Goal: Task Accomplishment & Management: Complete application form

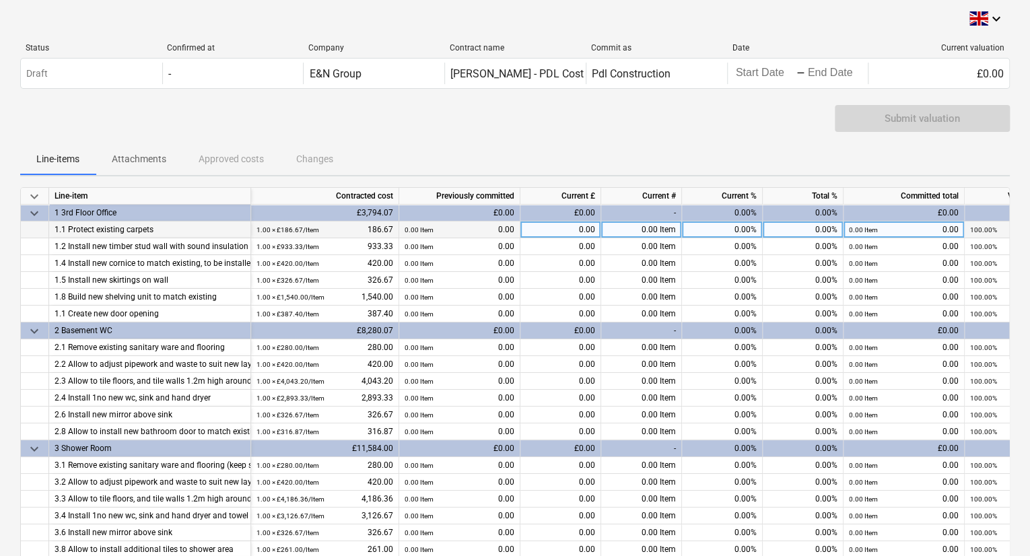
click at [705, 234] on div "0.00%" at bounding box center [722, 230] width 81 height 17
type input "100"
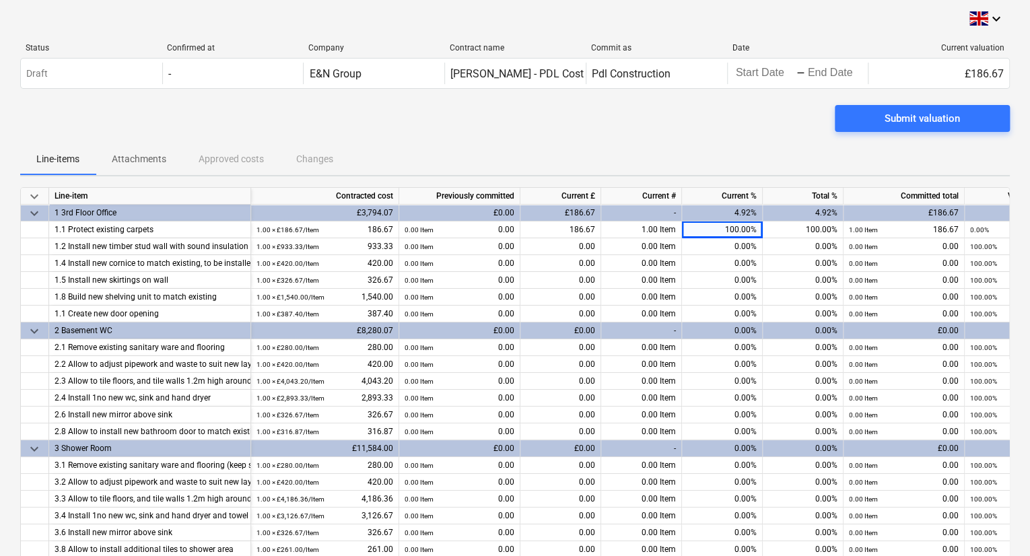
click at [745, 134] on div "Submit valuation" at bounding box center [515, 124] width 990 height 38
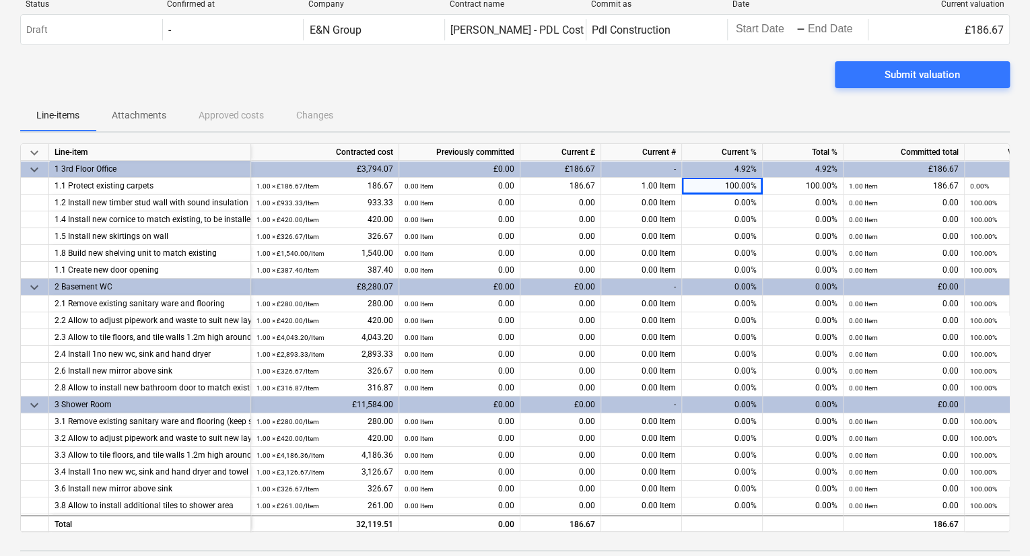
scroll to position [67, 0]
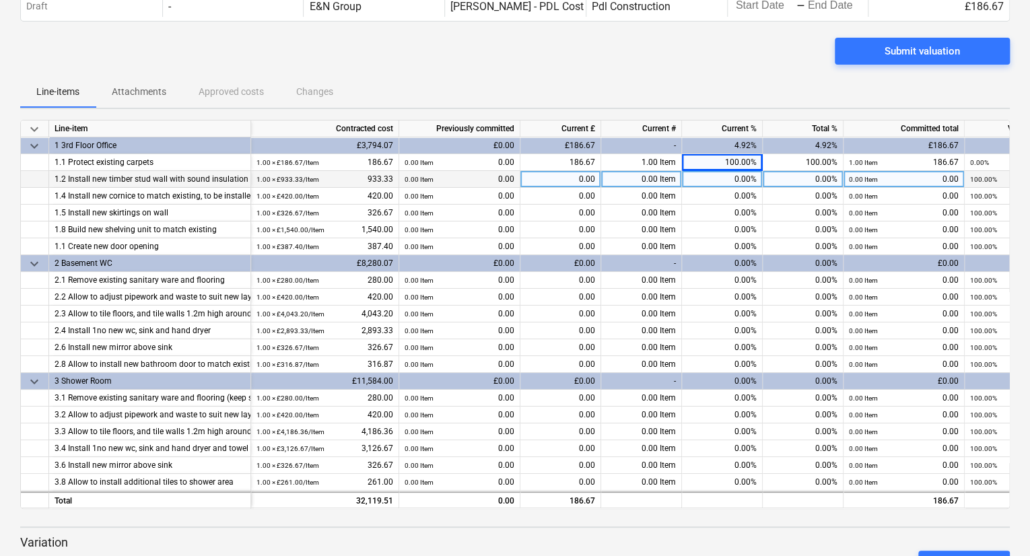
click at [705, 180] on div "0.00%" at bounding box center [722, 179] width 81 height 17
type input "100"
click at [763, 74] on div "Submit valuation" at bounding box center [515, 57] width 990 height 38
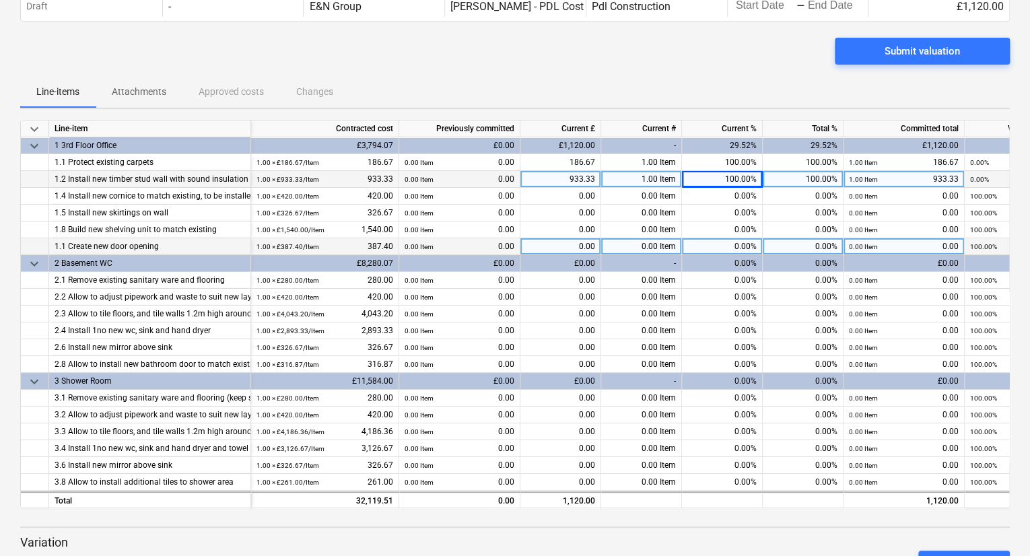
click at [725, 246] on div "0.00%" at bounding box center [722, 246] width 81 height 17
type input "100"
click at [768, 77] on div "Line-items Attachments Approved costs Changes" at bounding box center [515, 91] width 990 height 32
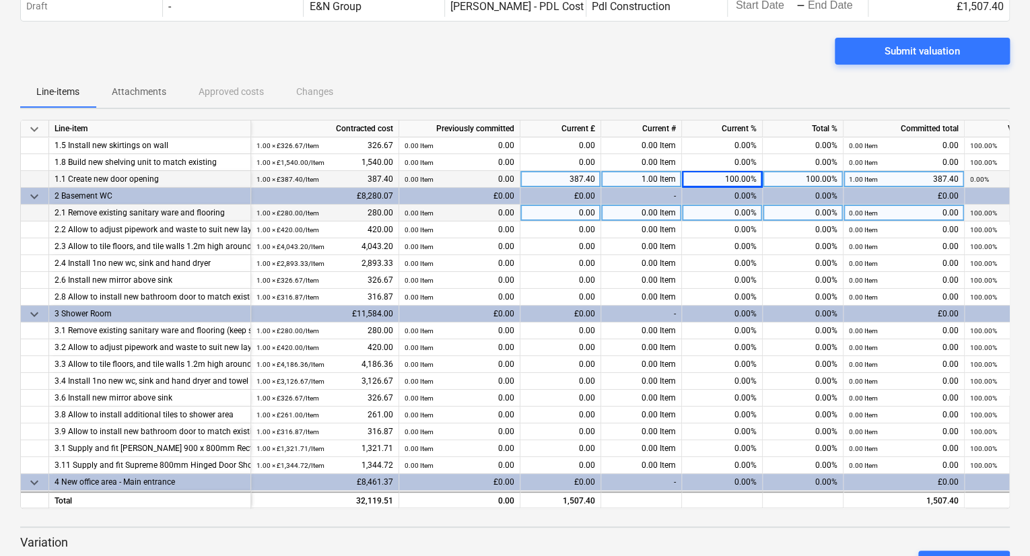
click at [721, 205] on div "0.00%" at bounding box center [722, 213] width 81 height 17
type input "100"
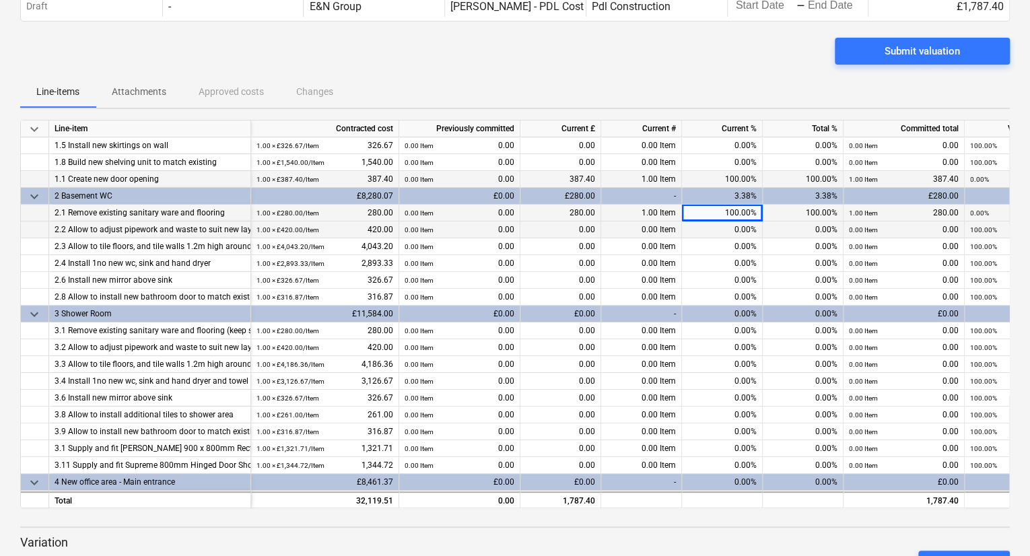
click at [710, 235] on div "0.00%" at bounding box center [722, 230] width 81 height 17
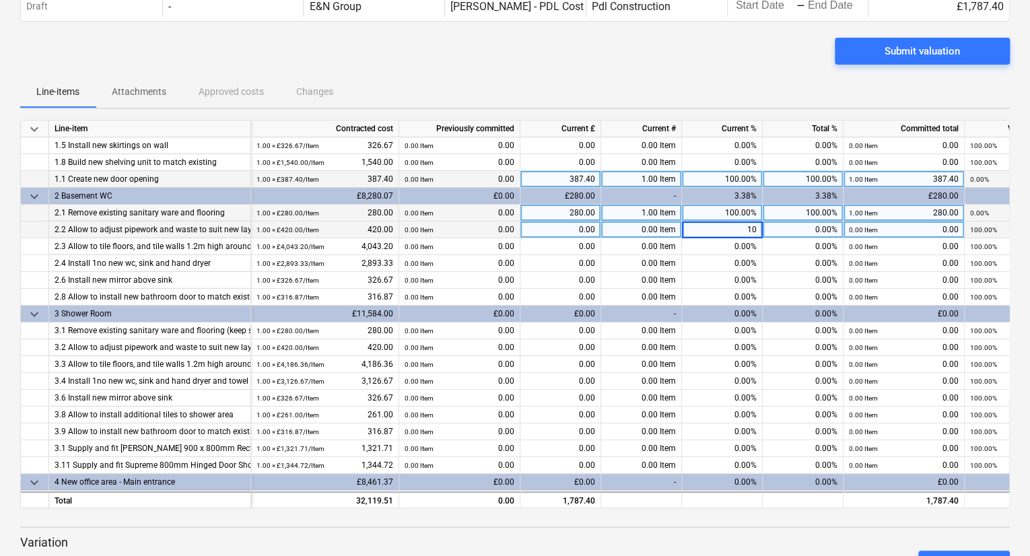
type input "100"
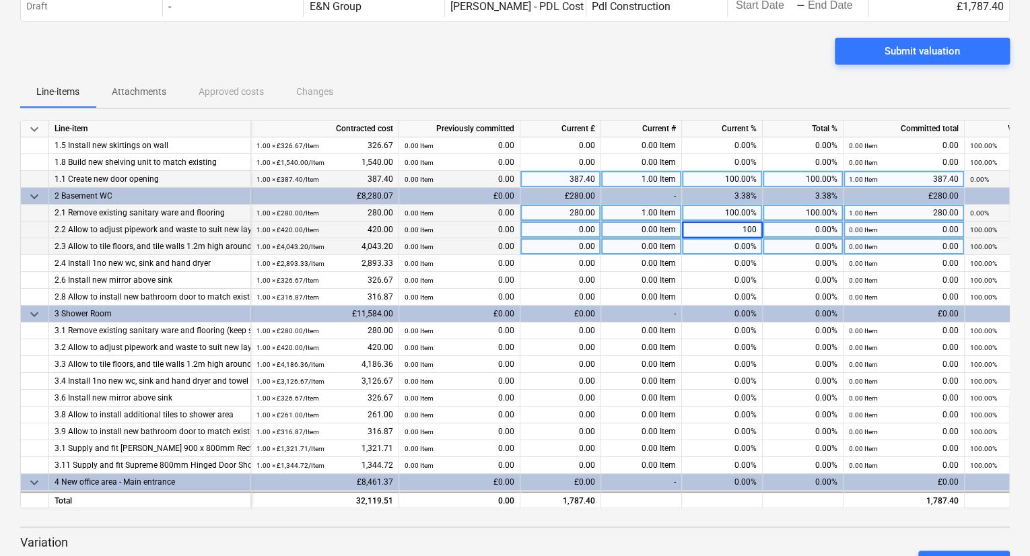
click at [714, 244] on div "0.00%" at bounding box center [722, 246] width 81 height 17
type input "100"
click at [742, 74] on div "Submit valuation" at bounding box center [515, 57] width 990 height 38
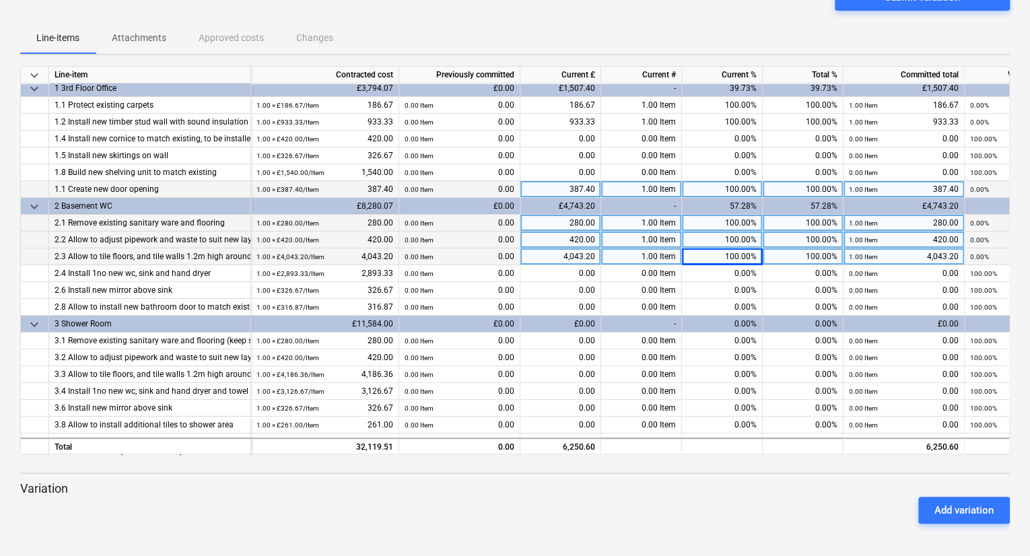
scroll to position [71, 0]
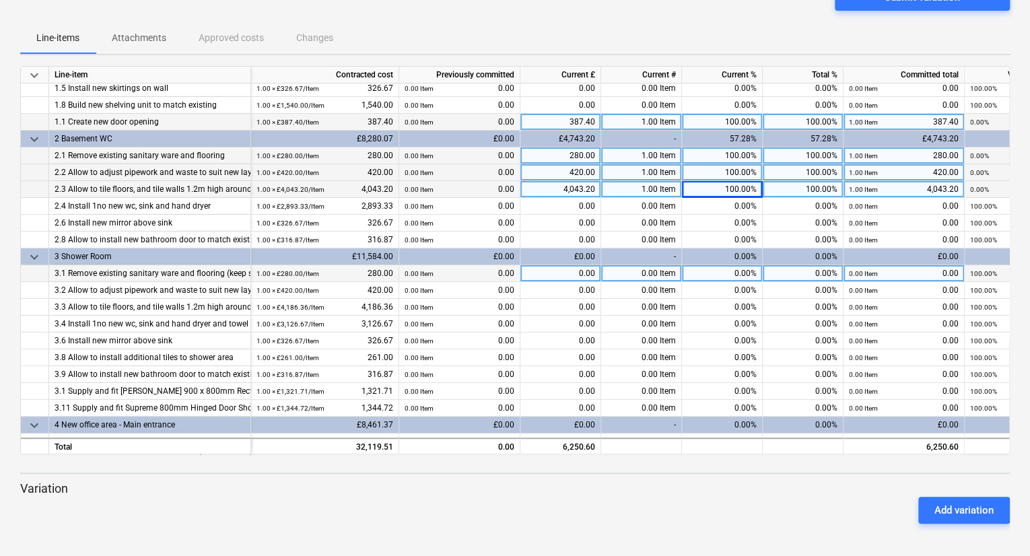
click at [711, 275] on div "0.00%" at bounding box center [722, 273] width 81 height 17
type input "100"
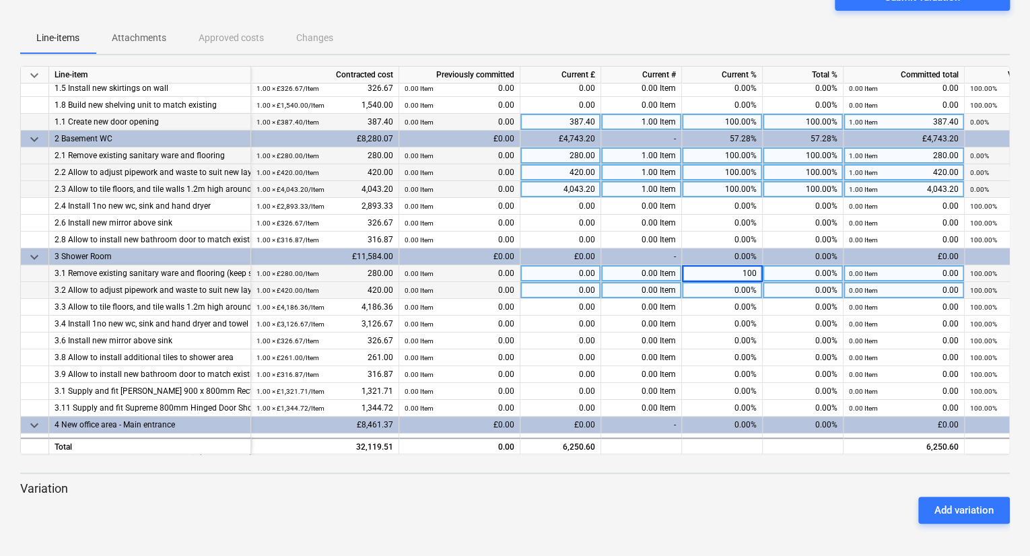
click at [712, 286] on div "0.00%" at bounding box center [722, 290] width 81 height 17
type input "100"
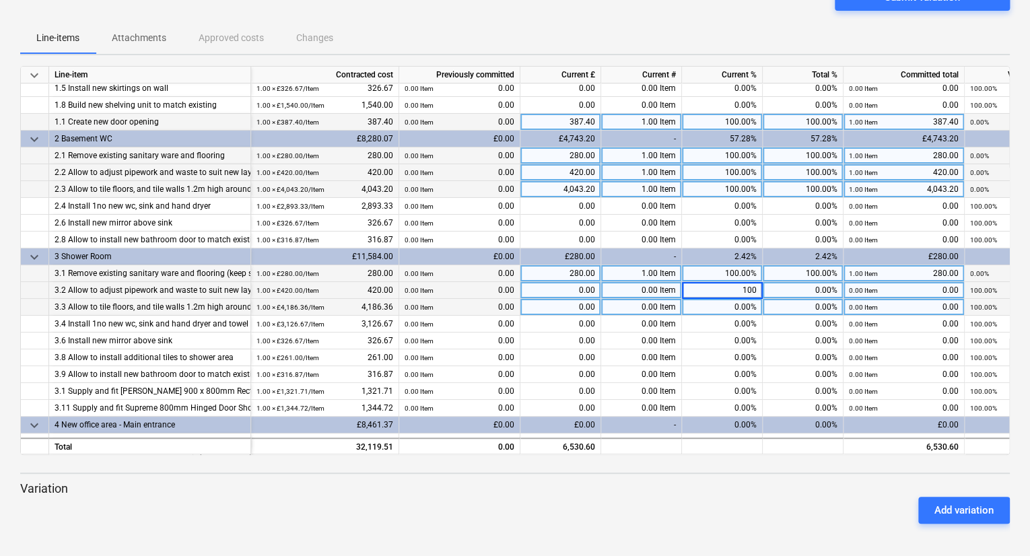
click at [716, 306] on div "0.00%" at bounding box center [722, 307] width 81 height 17
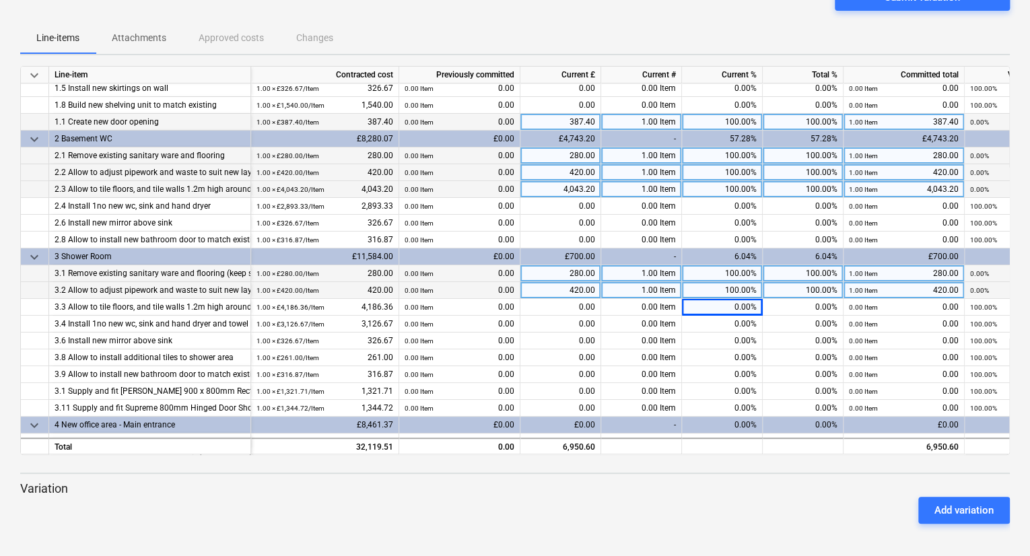
click at [706, 195] on div "100.00%" at bounding box center [722, 189] width 81 height 17
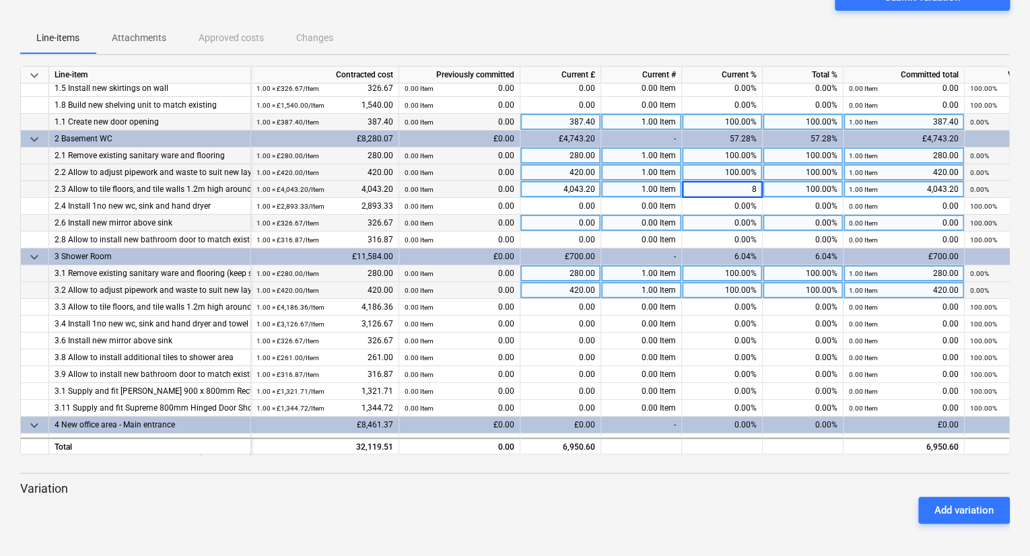
type input "80"
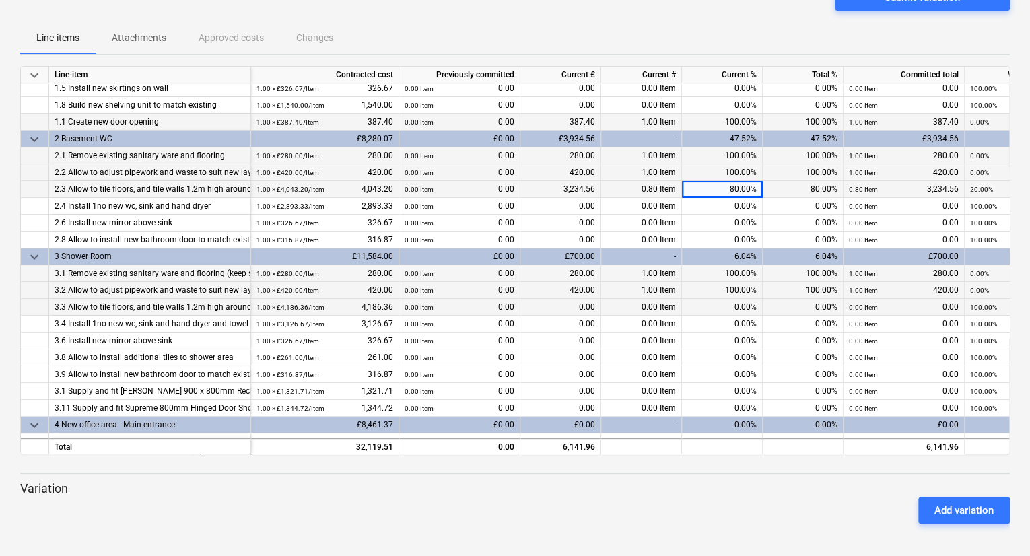
click at [718, 302] on div "0.00%" at bounding box center [722, 307] width 81 height 17
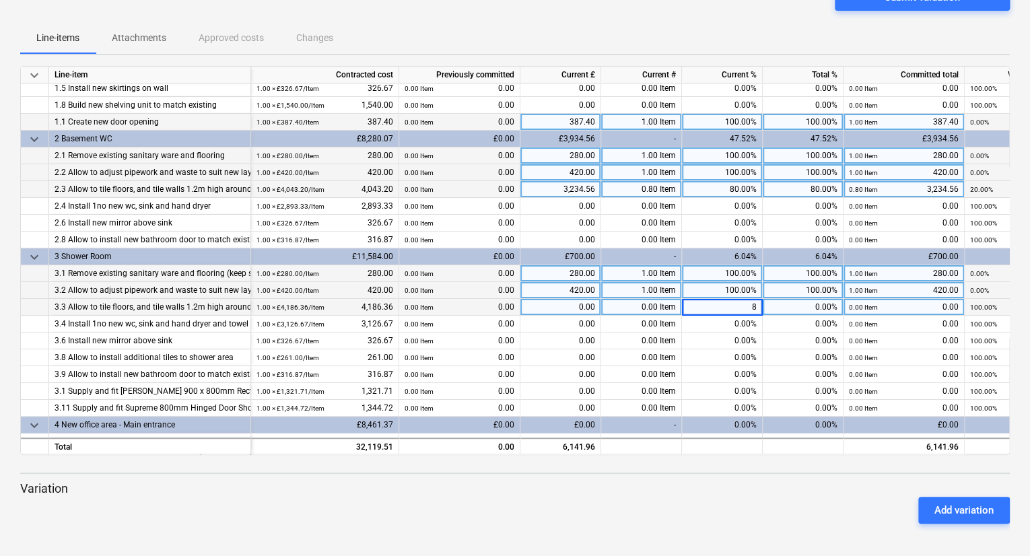
type input "80"
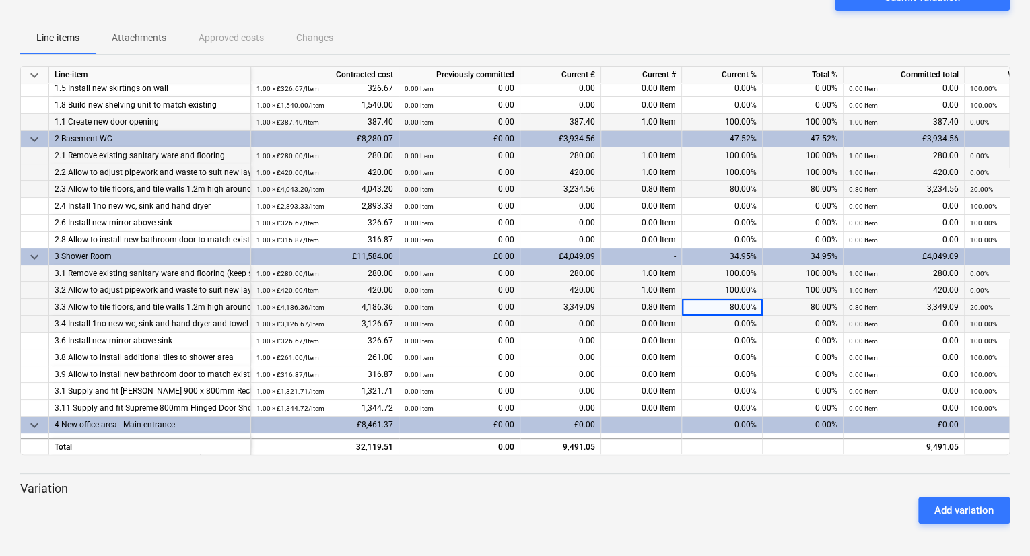
click at [722, 327] on div "0.00%" at bounding box center [722, 324] width 81 height 17
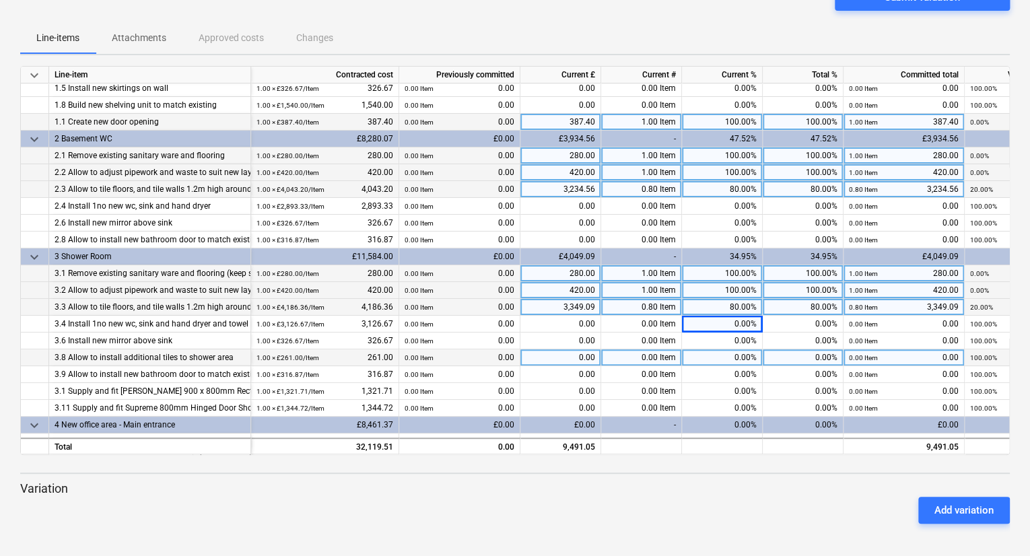
click at [724, 362] on div "0.00%" at bounding box center [722, 357] width 81 height 17
type input "100"
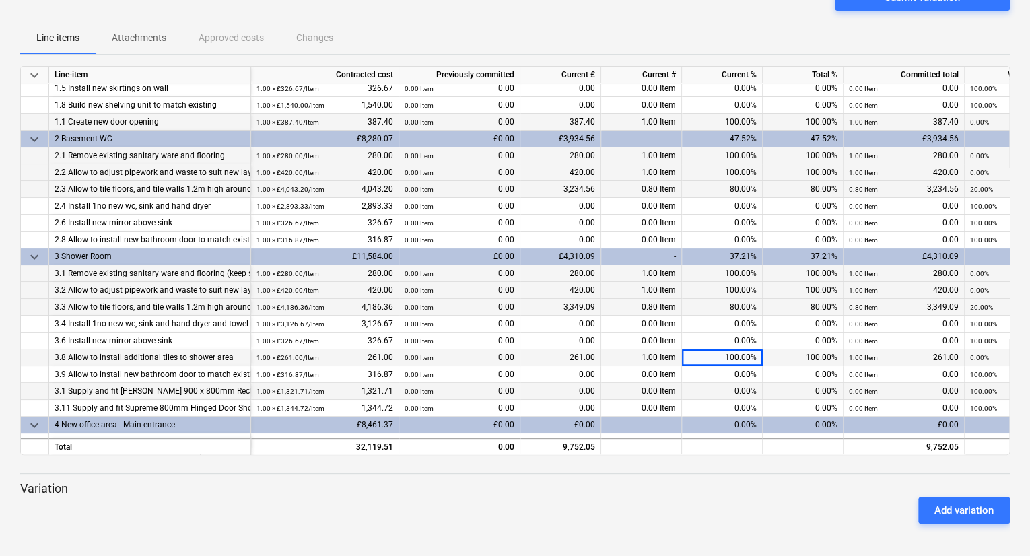
click at [733, 386] on div "0.00%" at bounding box center [722, 391] width 81 height 17
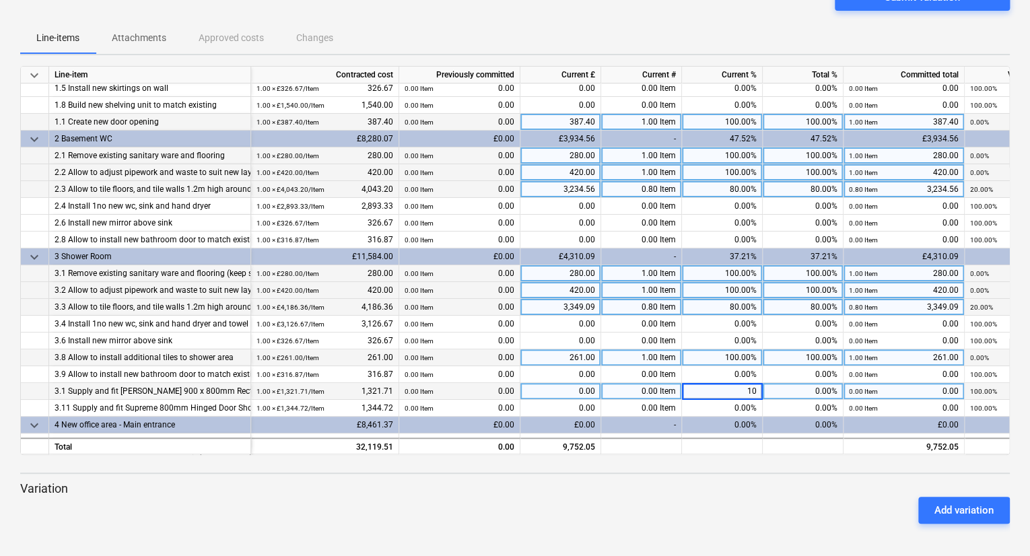
type input "100"
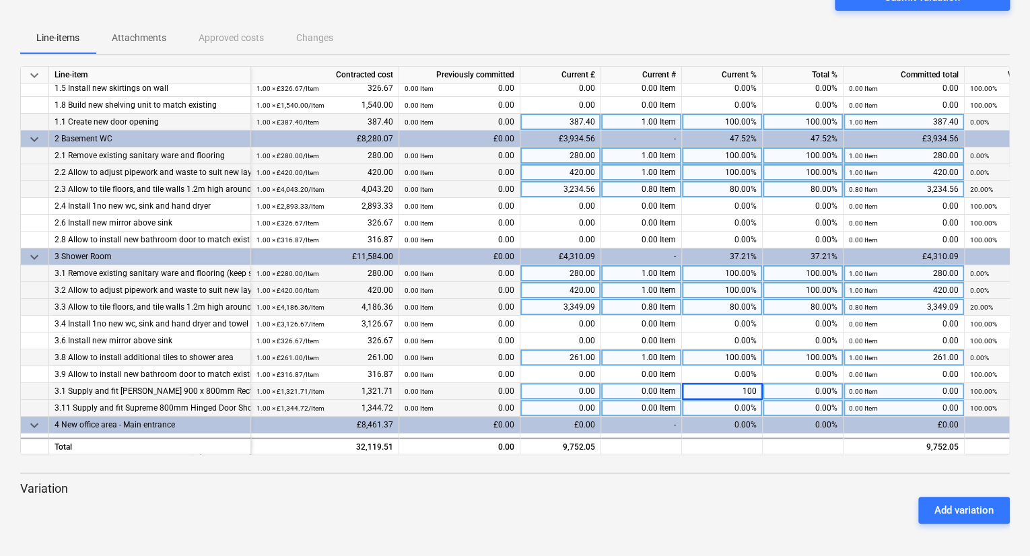
click at [718, 409] on div "0.00%" at bounding box center [722, 408] width 81 height 17
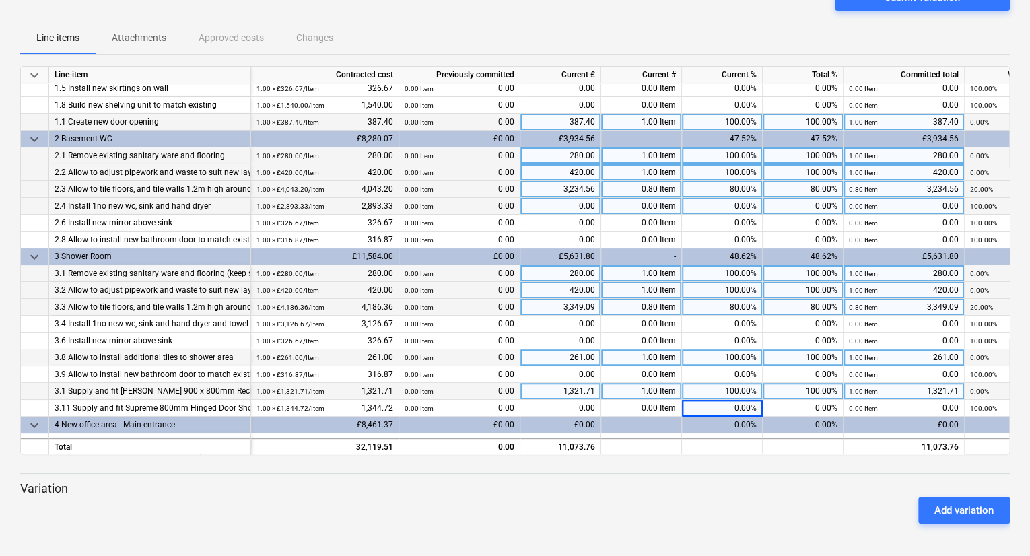
click at [704, 208] on div "0.00%" at bounding box center [722, 206] width 81 height 17
type input "50"
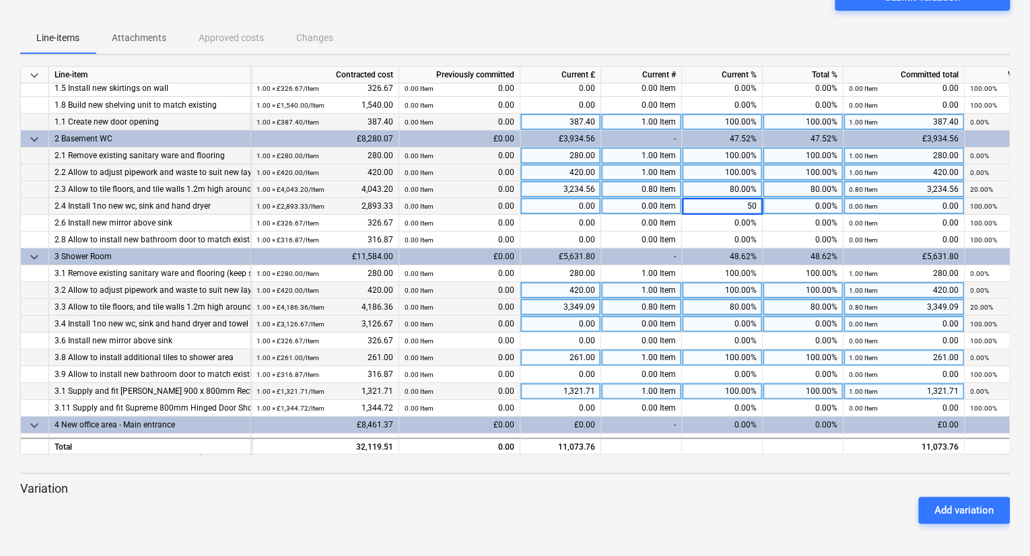
click at [718, 325] on div "0.00%" at bounding box center [722, 324] width 81 height 17
click at [704, 38] on div "Line-items Attachments Approved costs Changes" at bounding box center [515, 38] width 990 height 32
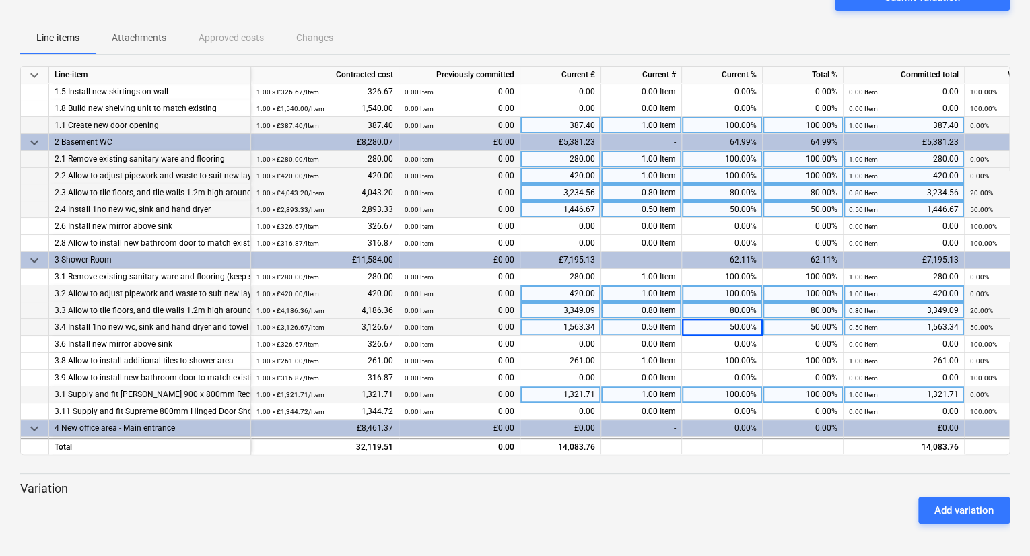
scroll to position [138, 0]
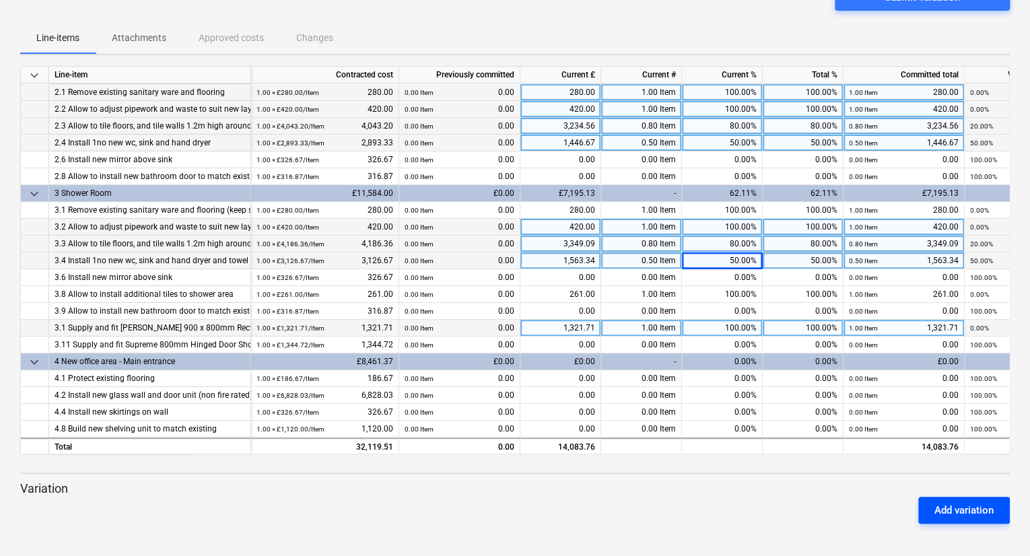
click at [990, 506] on div "Add variation" at bounding box center [963, 511] width 59 height 18
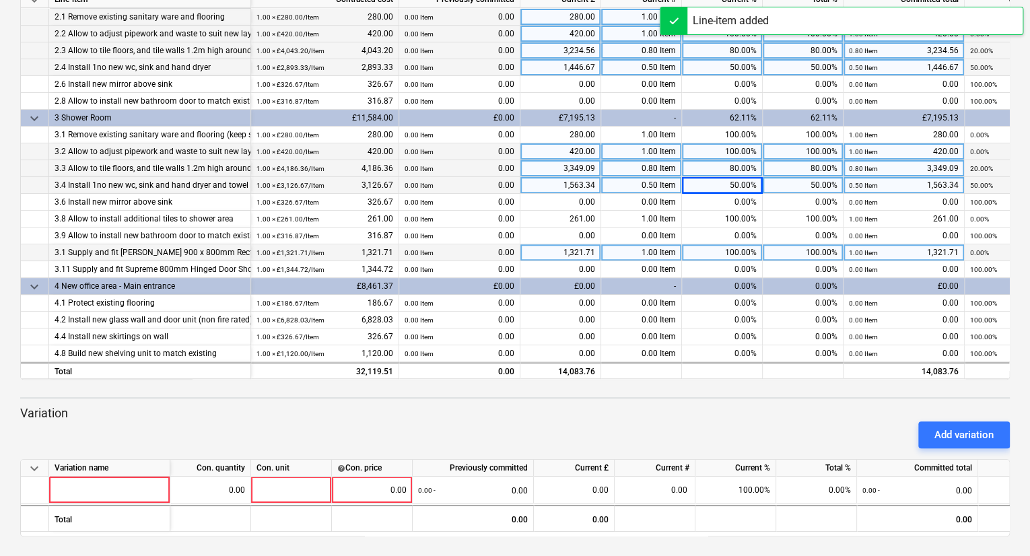
scroll to position [199, 0]
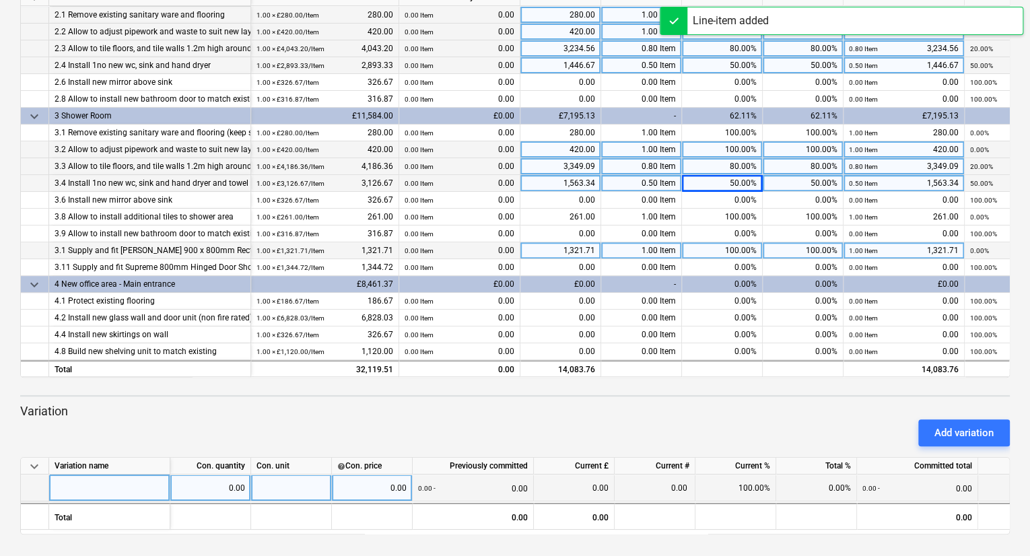
click at [92, 491] on div at bounding box center [109, 488] width 121 height 27
type input "Remove existing manhole cover and supply and install Uniface AL SHALLOW recesse…"
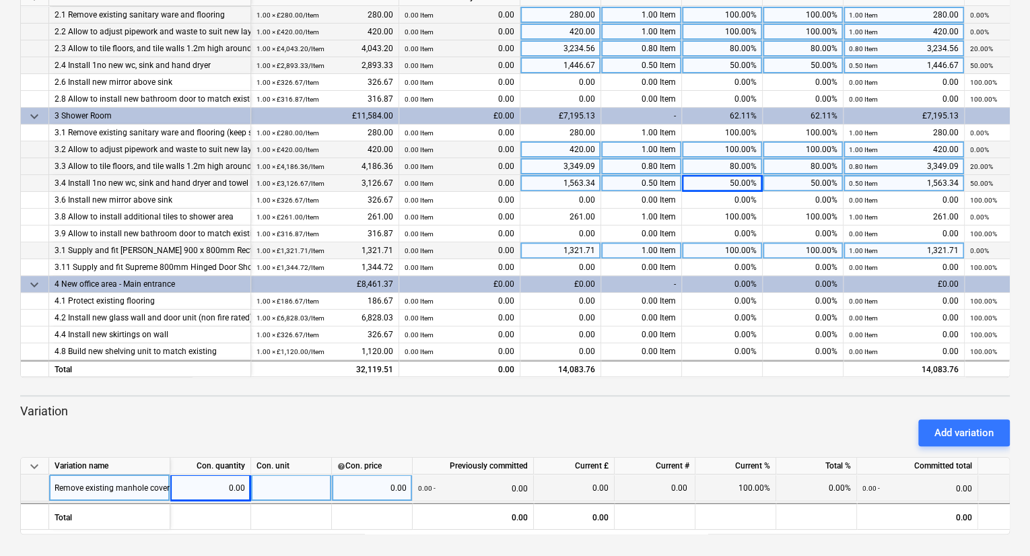
click at [215, 483] on div "0.00" at bounding box center [210, 488] width 69 height 27
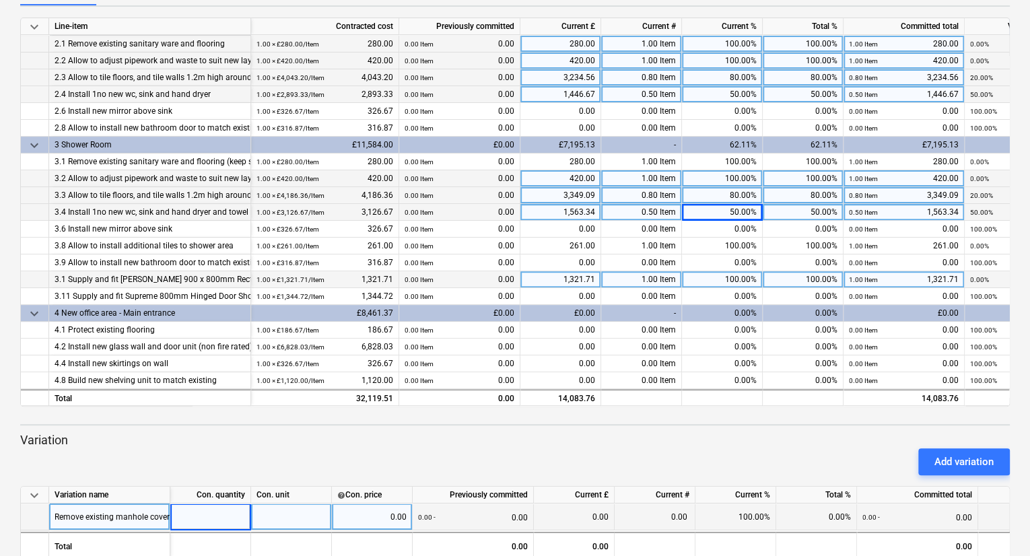
scroll to position [199, 0]
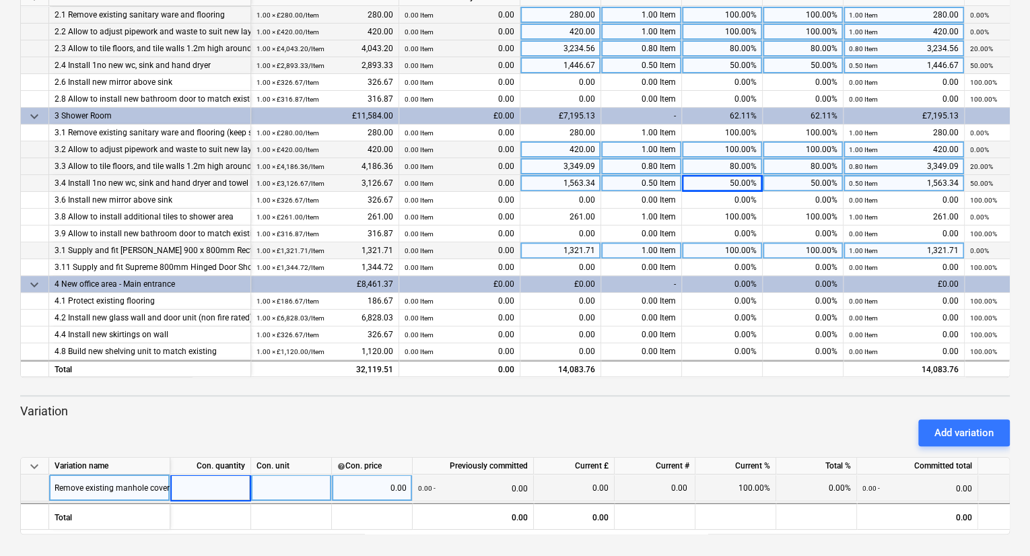
type input "1"
type input "item"
click at [385, 485] on div "0.00" at bounding box center [371, 488] width 69 height 27
type input "£1,007.70"
click at [363, 491] on div "0.00" at bounding box center [371, 488] width 69 height 27
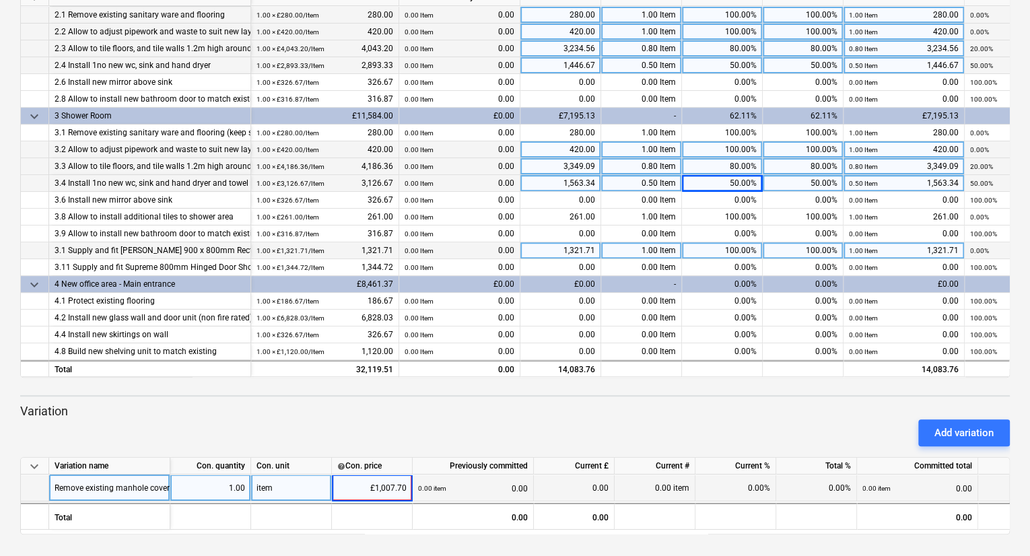
click at [372, 490] on input "£1,007.70" at bounding box center [372, 488] width 80 height 26
type input "1,007.70"
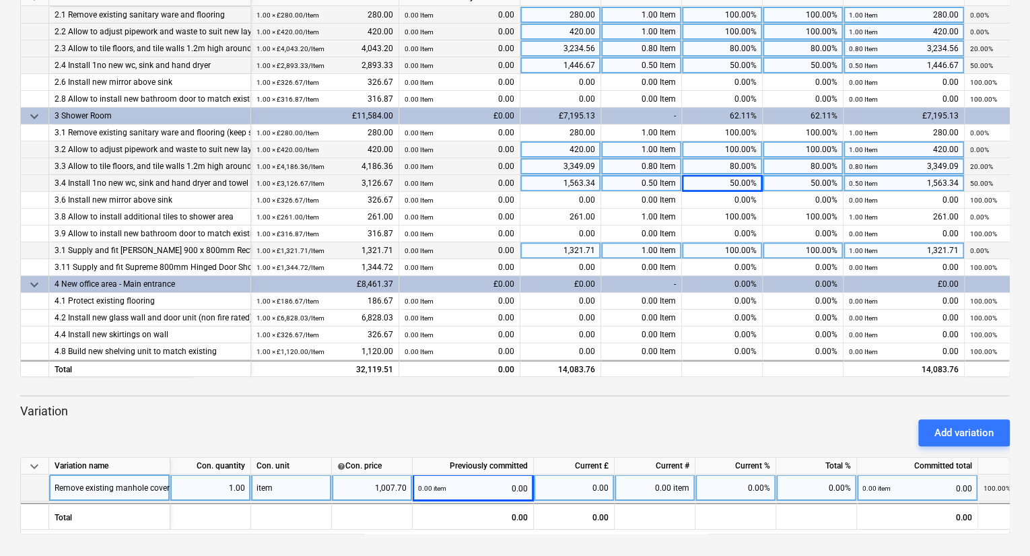
click at [731, 482] on div "0.00%" at bounding box center [735, 488] width 81 height 27
type input "100"
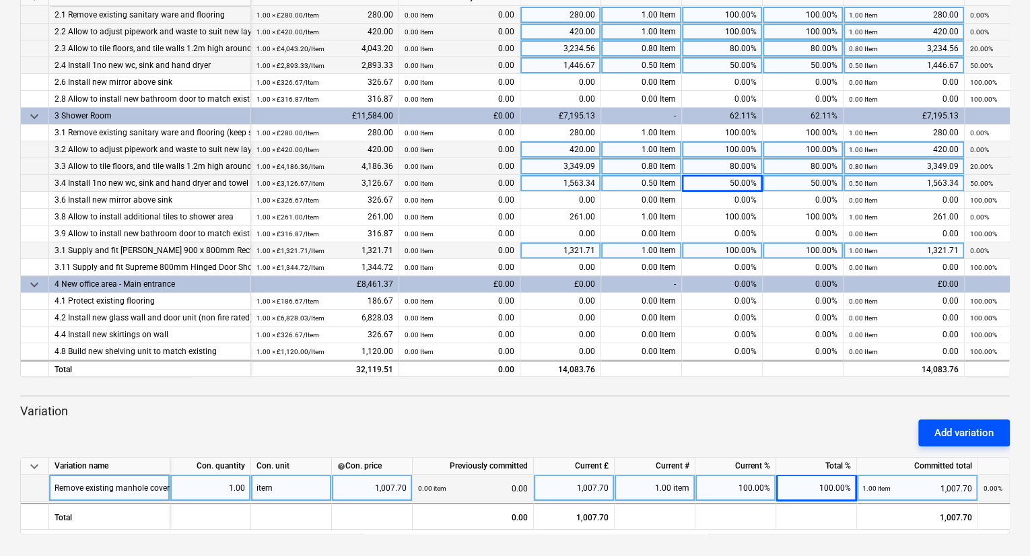
click at [970, 435] on div "Add variation" at bounding box center [963, 433] width 59 height 18
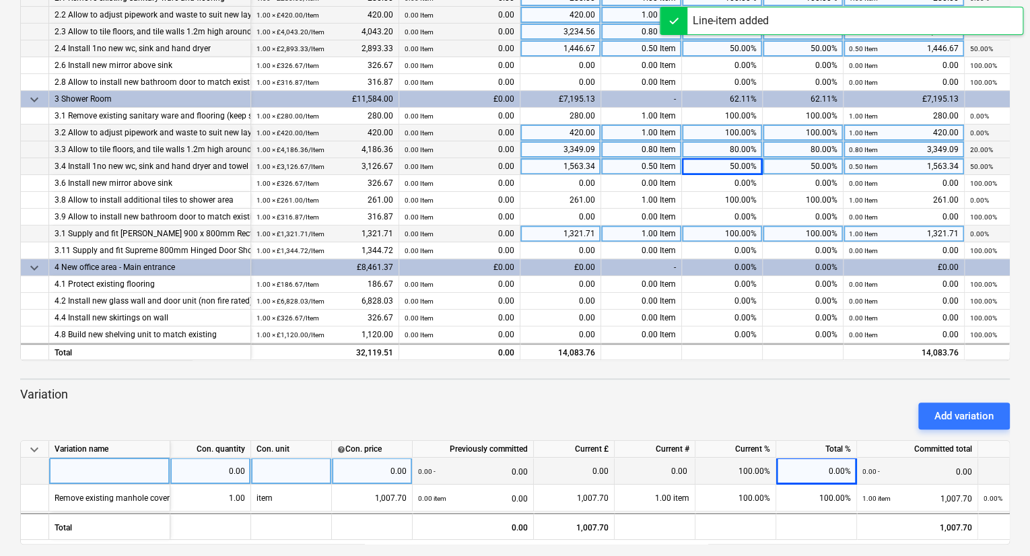
scroll to position [226, 0]
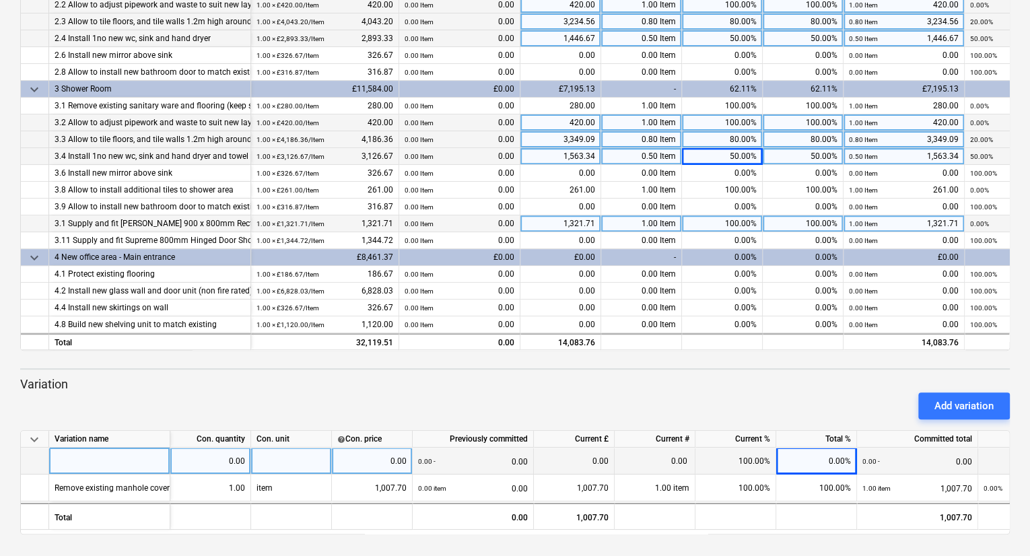
click at [121, 466] on div at bounding box center [109, 461] width 121 height 27
type input "Supply and install Tile Access Hatch. This will allow access to the water heate…"
type input "item"
type input "182"
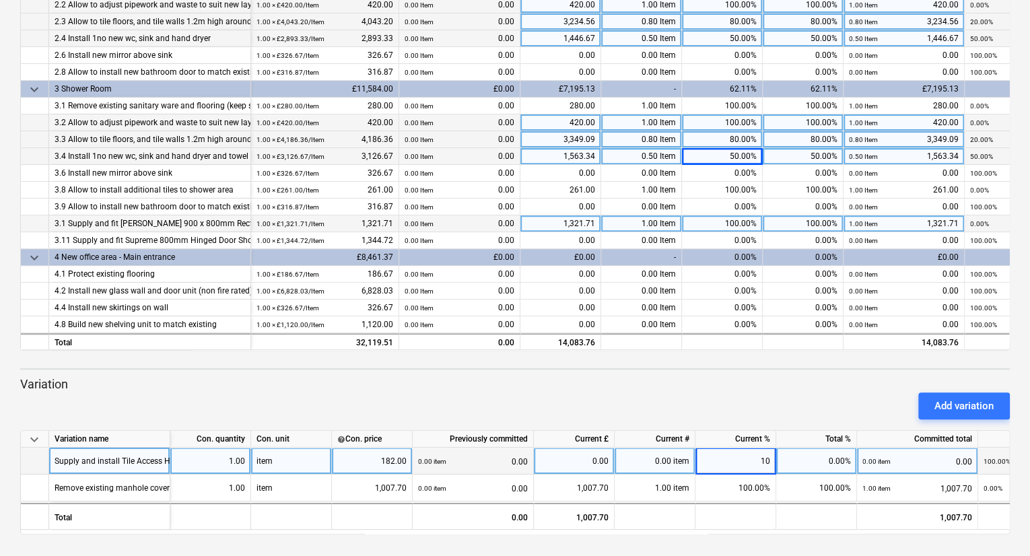
type input "100"
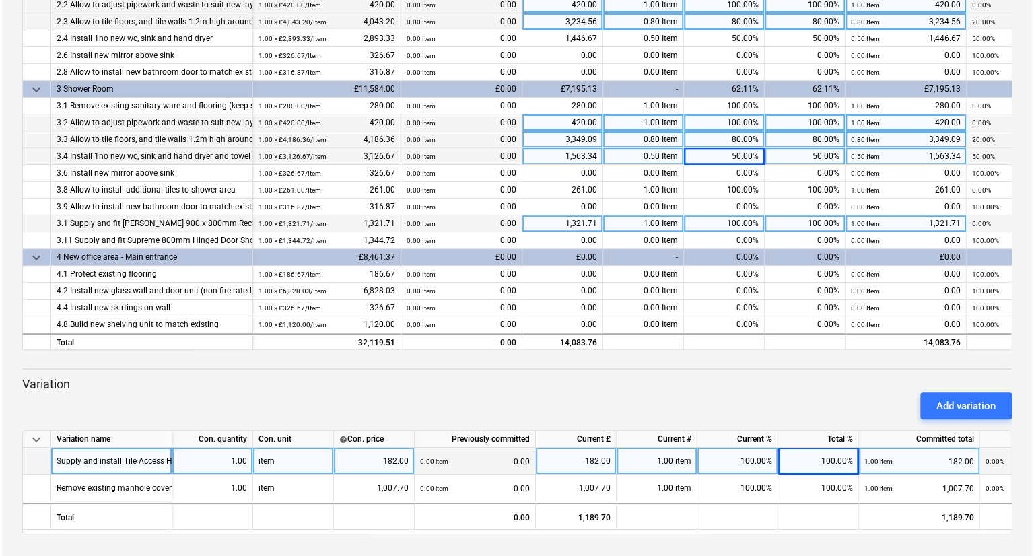
scroll to position [0, 0]
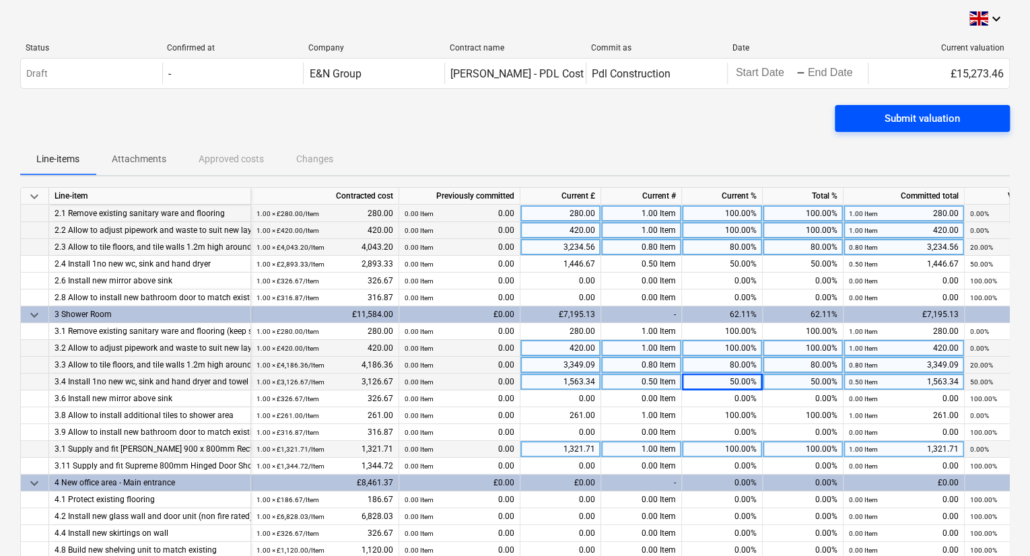
click at [917, 119] on div "Submit valuation" at bounding box center [922, 119] width 75 height 18
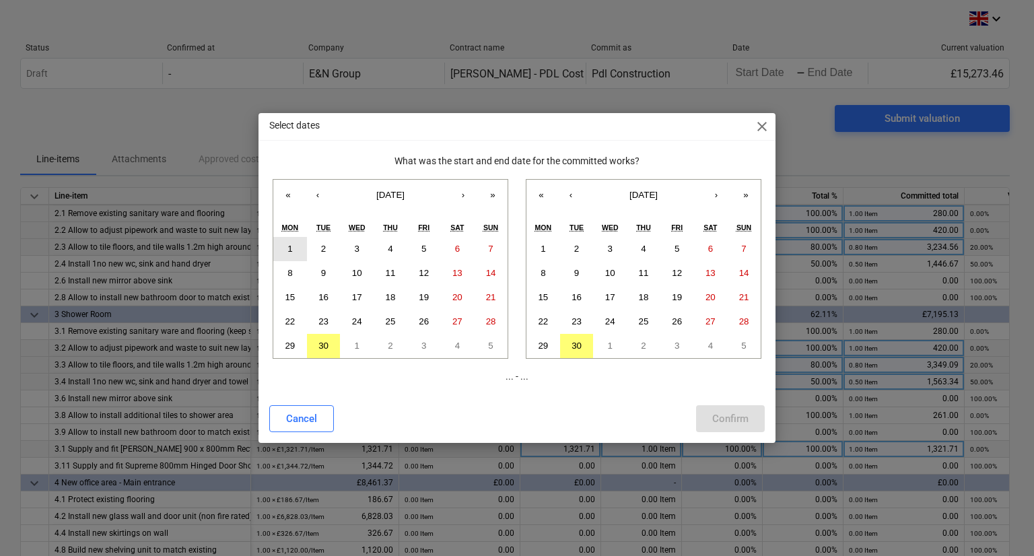
click at [291, 246] on abbr "1" at bounding box center [289, 249] width 5 height 10
click at [321, 351] on button "30" at bounding box center [324, 346] width 34 height 24
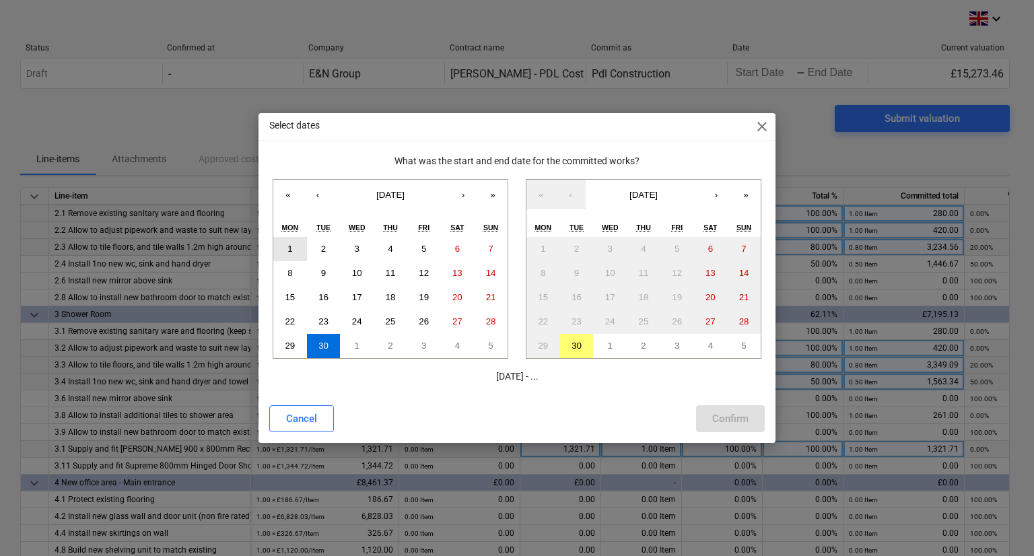
click at [285, 251] on button "1" at bounding box center [290, 249] width 34 height 24
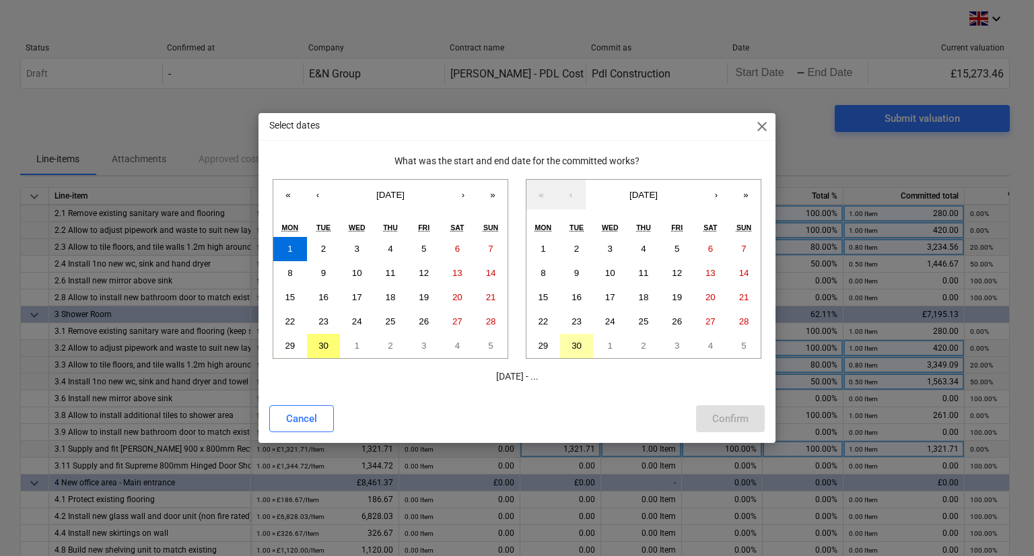
click at [587, 339] on button "30" at bounding box center [577, 346] width 34 height 24
click at [716, 415] on div "Confirm" at bounding box center [730, 419] width 36 height 18
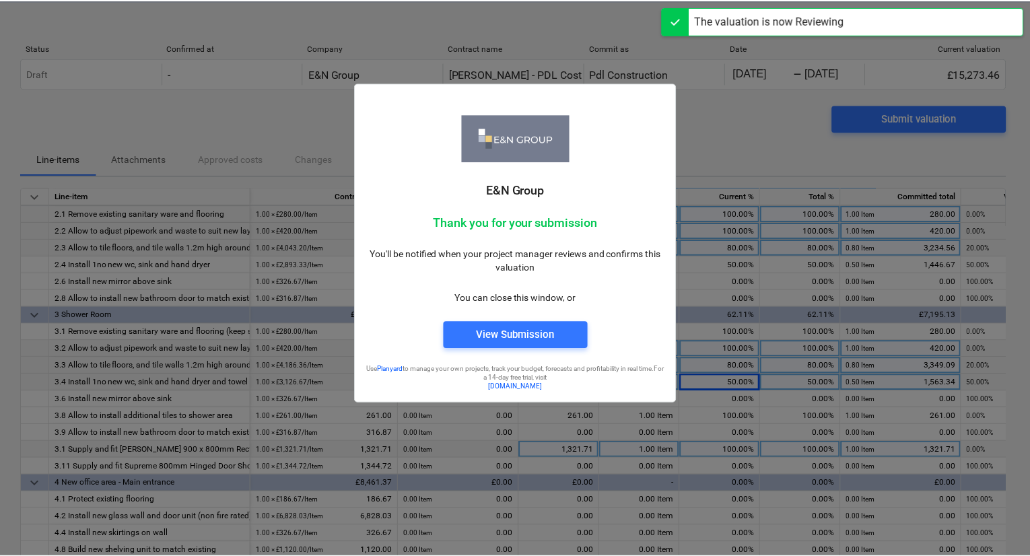
scroll to position [134, 0]
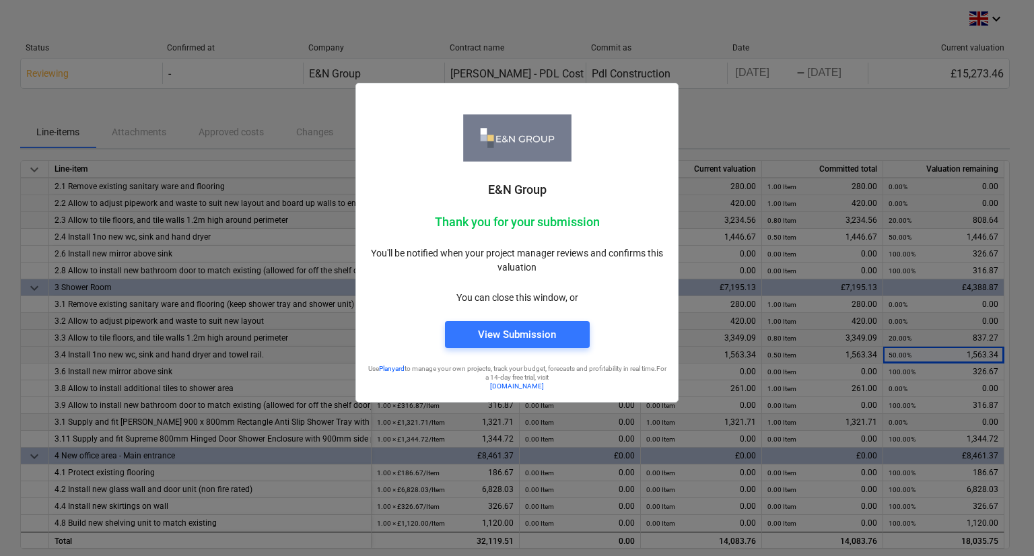
click at [706, 124] on div at bounding box center [517, 278] width 1034 height 556
click at [550, 333] on div "View Submission" at bounding box center [517, 335] width 78 height 18
